Goal: Transaction & Acquisition: Download file/media

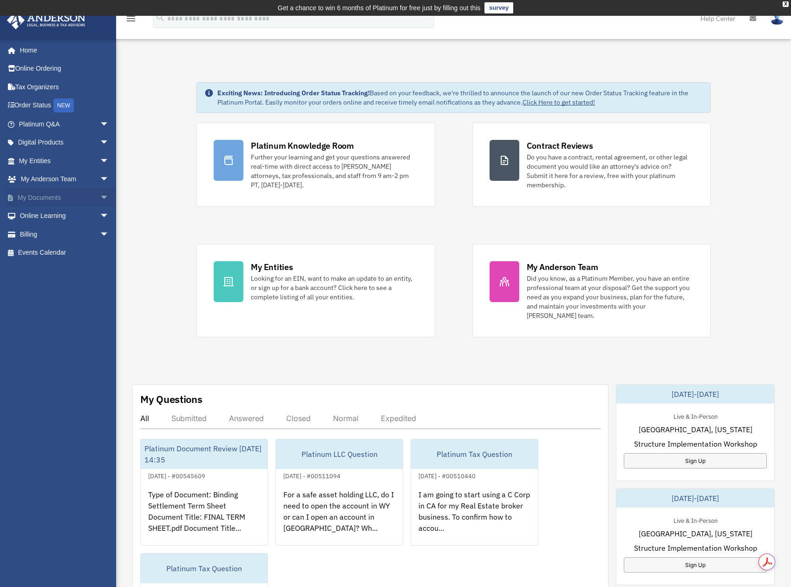
click at [84, 197] on link "My Documents arrow_drop_down" at bounding box center [65, 197] width 117 height 19
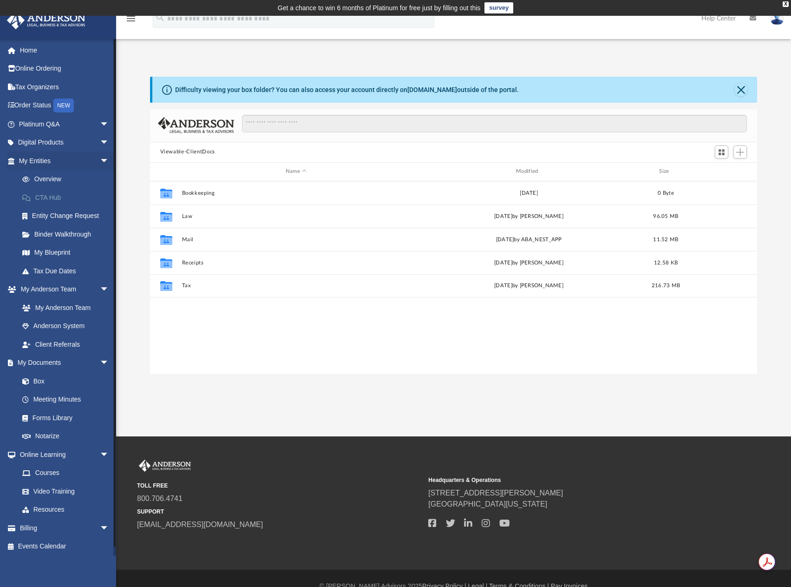
scroll to position [204, 600]
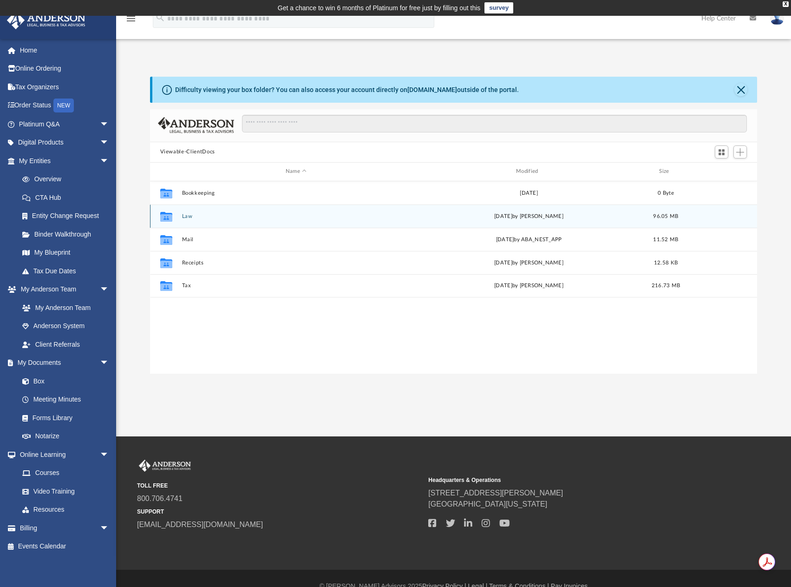
click at [188, 216] on button "Law" at bounding box center [296, 216] width 229 height 6
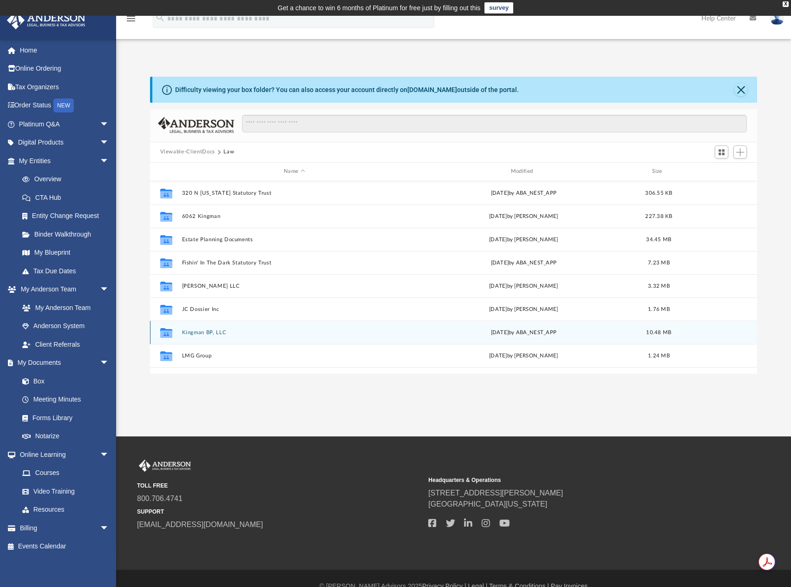
click at [211, 332] on button "Kingman BP, LLC" at bounding box center [294, 332] width 225 height 6
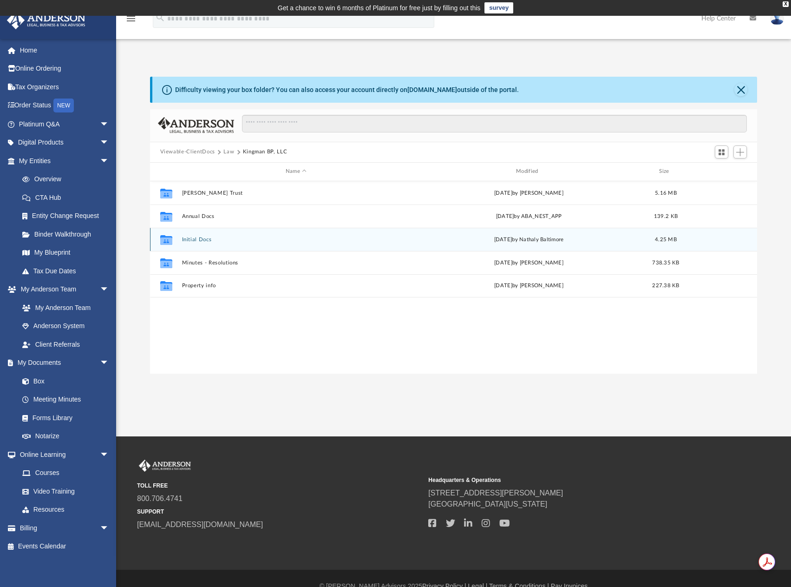
click at [193, 238] on button "Initial Docs" at bounding box center [296, 240] width 229 height 6
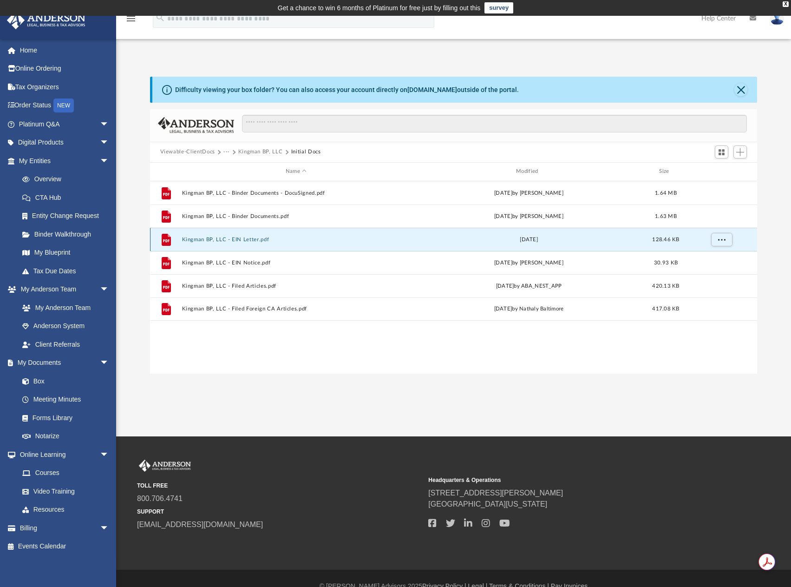
click at [230, 240] on button "Kingman BP, LLC - EIN Letter.pdf" at bounding box center [296, 240] width 229 height 6
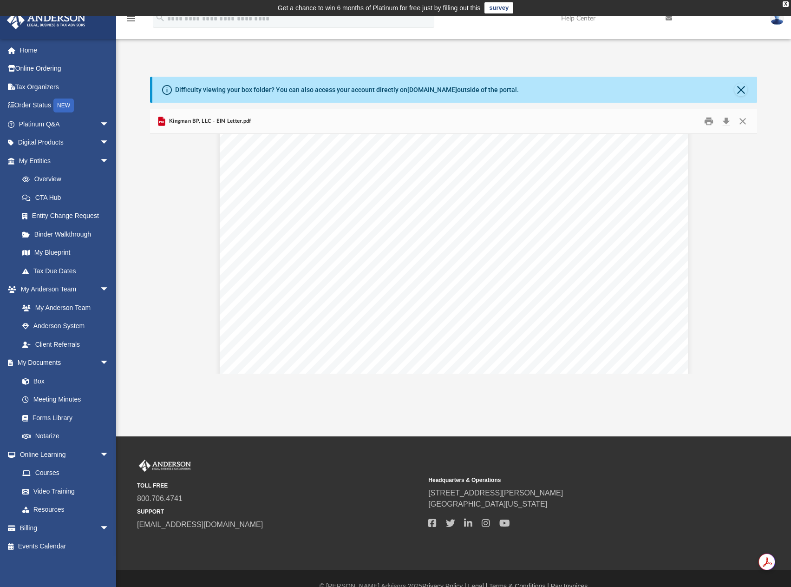
scroll to position [0, 0]
click at [727, 119] on button "Download" at bounding box center [726, 121] width 17 height 14
click at [747, 119] on button "Close" at bounding box center [743, 121] width 17 height 14
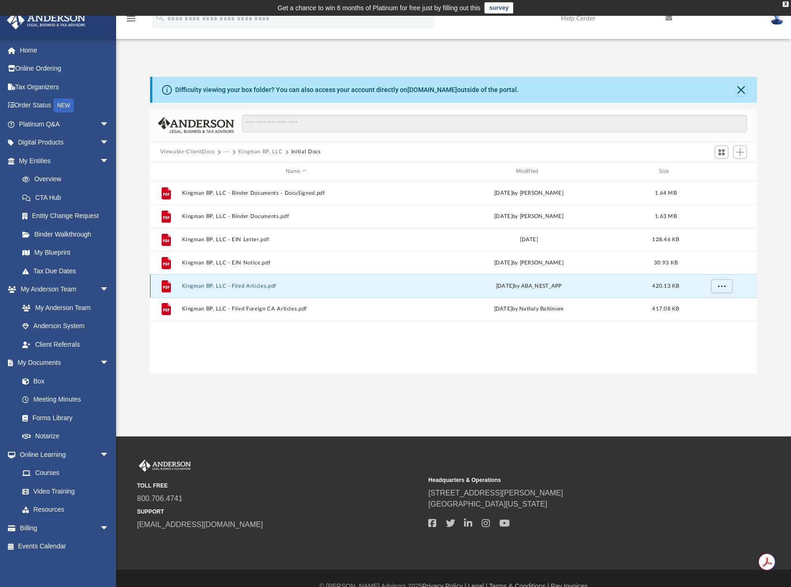
click at [251, 286] on button "Kingman BP, LLC - Filed Articles.pdf" at bounding box center [296, 286] width 229 height 6
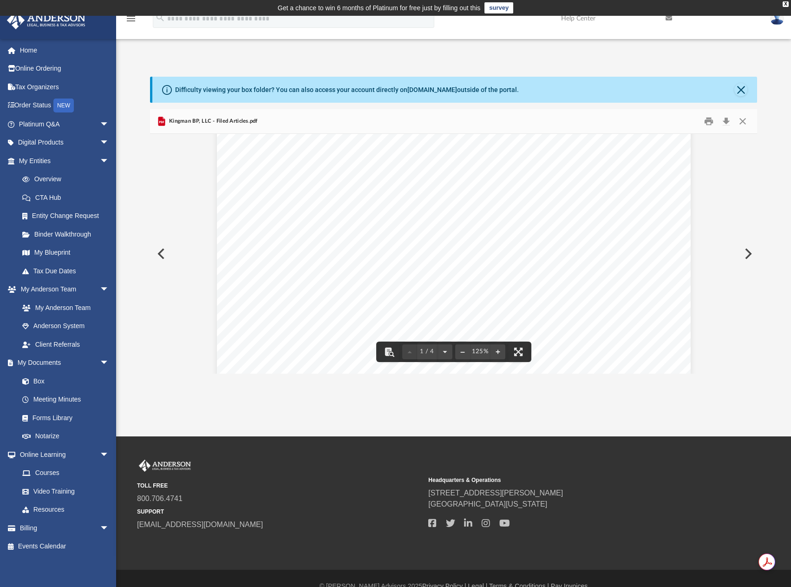
scroll to position [558, 0]
click at [724, 120] on button "Download" at bounding box center [726, 121] width 17 height 14
click at [743, 117] on button "Close" at bounding box center [743, 121] width 17 height 14
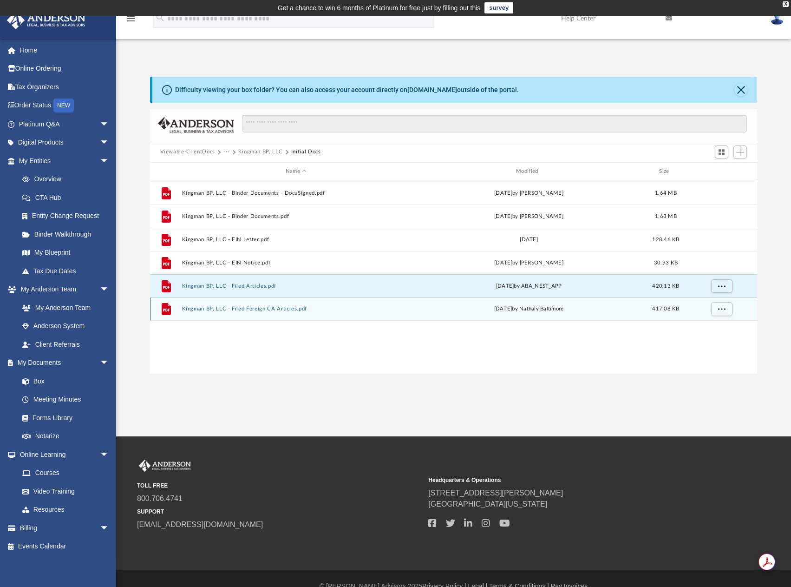
click at [196, 307] on button "Kingman BP, LLC - Filed Foreign CA Articles.pdf" at bounding box center [296, 309] width 229 height 6
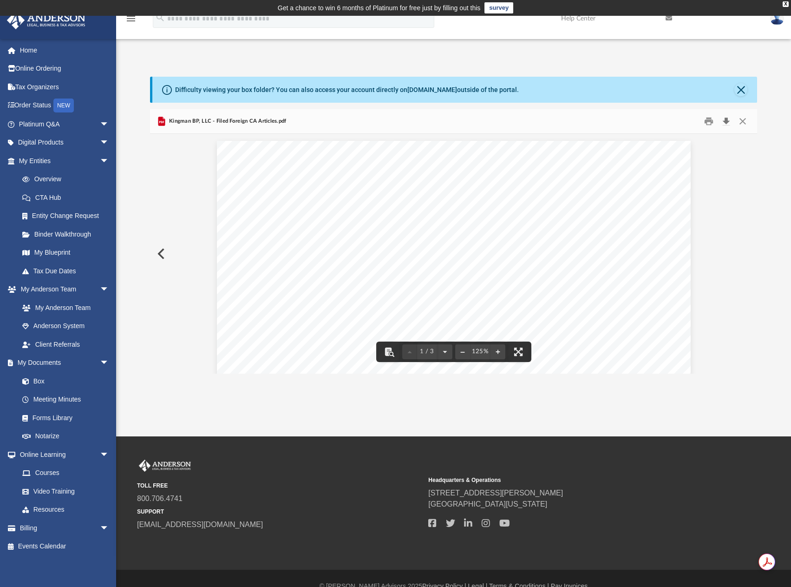
click at [727, 123] on button "Download" at bounding box center [726, 121] width 17 height 14
click at [744, 119] on button "Close" at bounding box center [743, 121] width 17 height 14
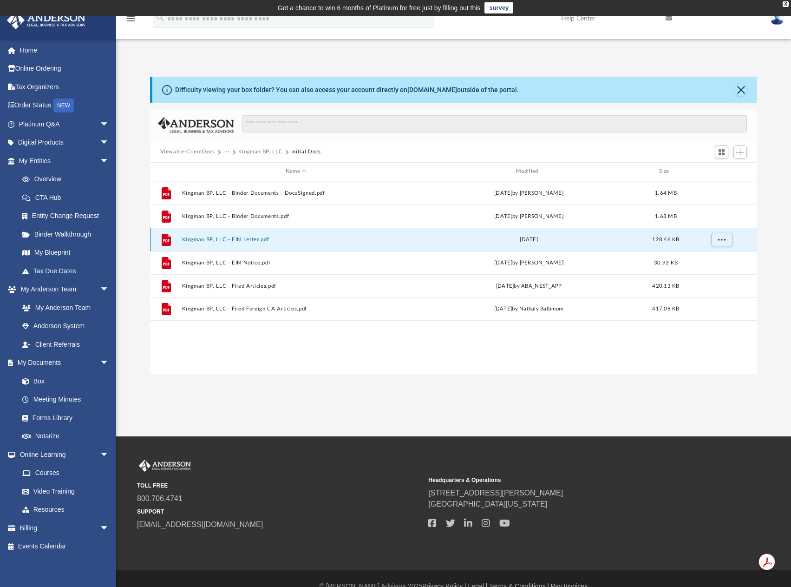
click at [211, 239] on button "Kingman BP, LLC - EIN Letter.pdf" at bounding box center [296, 240] width 229 height 6
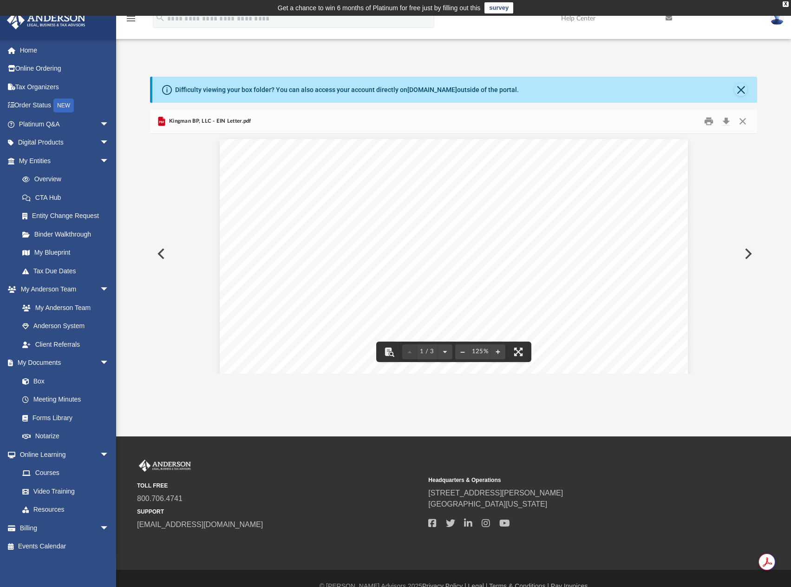
scroll to position [0, 0]
click at [726, 121] on button "Download" at bounding box center [726, 121] width 17 height 14
click at [740, 120] on button "Close" at bounding box center [743, 121] width 17 height 14
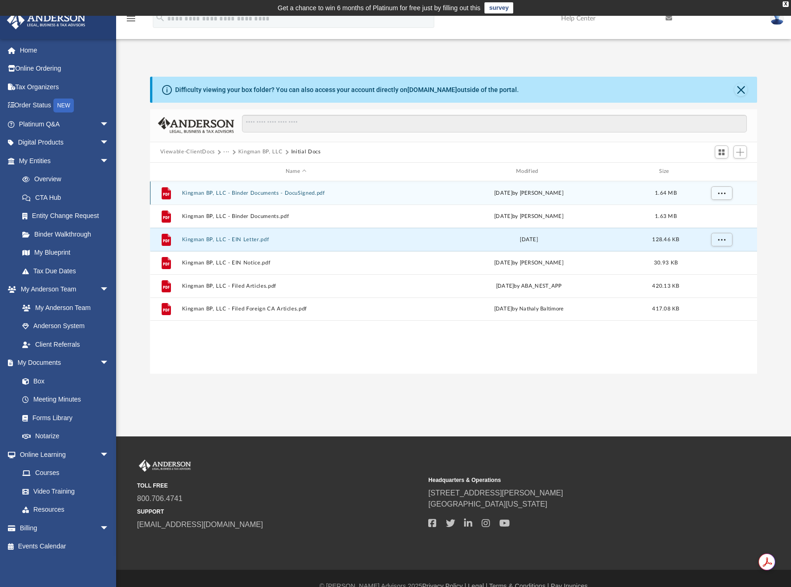
click at [247, 197] on div "File Kingman BP, LLC - Binder Documents - DocuSigned.pdf [DATE] by [PERSON_NAME…" at bounding box center [454, 192] width 608 height 23
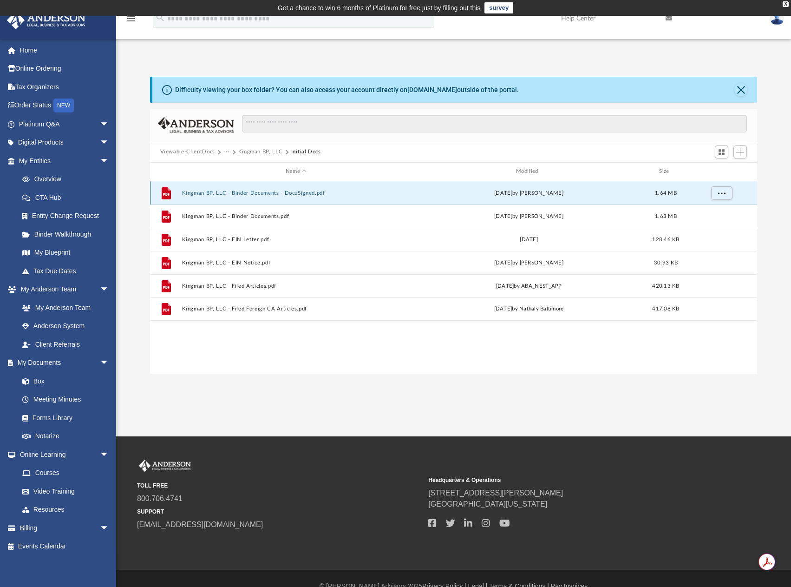
click at [259, 191] on button "Kingman BP, LLC - Binder Documents - DocuSigned.pdf" at bounding box center [296, 193] width 229 height 6
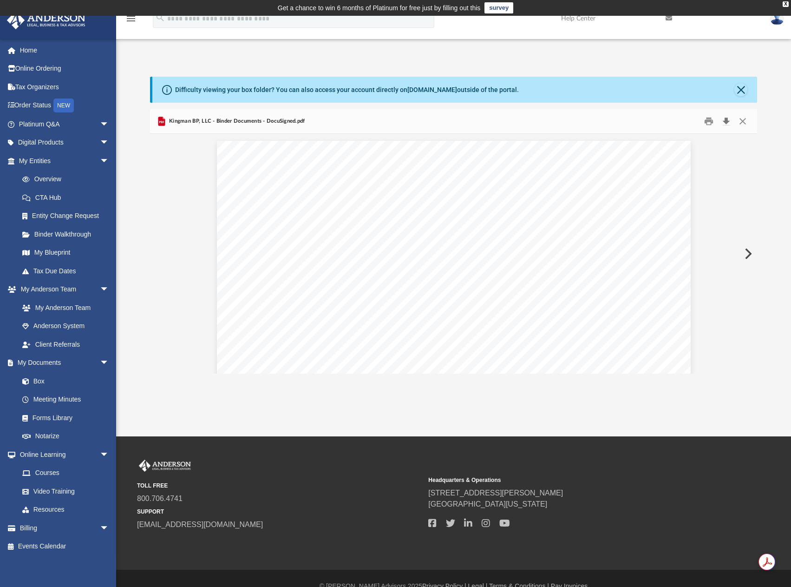
click at [724, 118] on button "Download" at bounding box center [726, 121] width 17 height 14
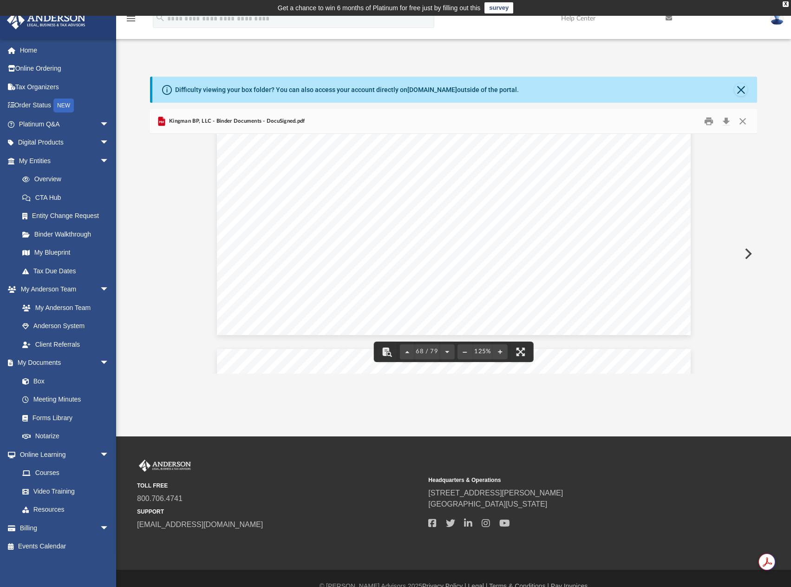
scroll to position [41789, 0]
